Goal: Information Seeking & Learning: Learn about a topic

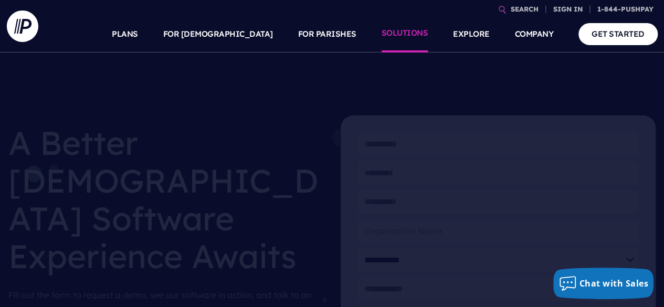
click at [387, 38] on link "SOLUTIONS" at bounding box center [405, 34] width 47 height 37
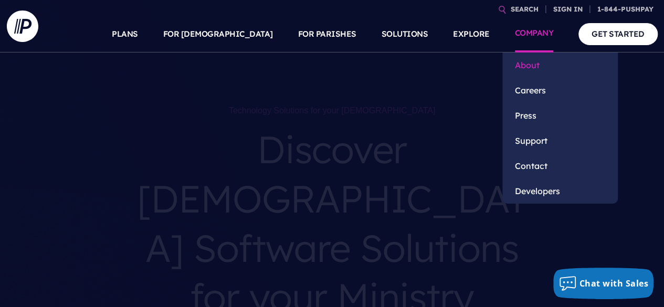
click at [523, 66] on link "About" at bounding box center [559, 64] width 115 height 25
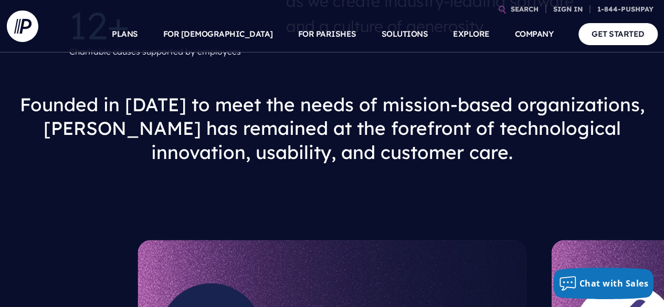
scroll to position [525, 0]
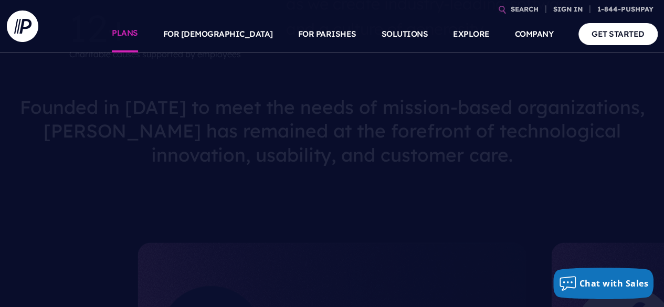
click at [138, 36] on link "PLANS" at bounding box center [125, 34] width 26 height 37
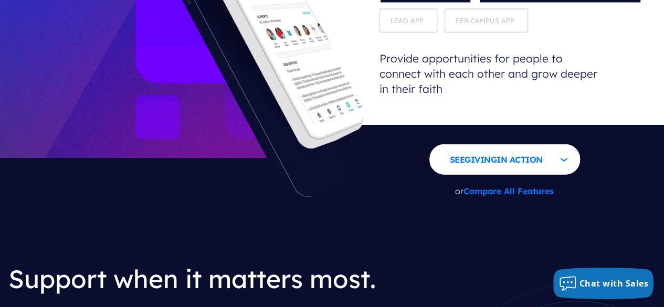
scroll to position [1238, 0]
